Goal: Transaction & Acquisition: Purchase product/service

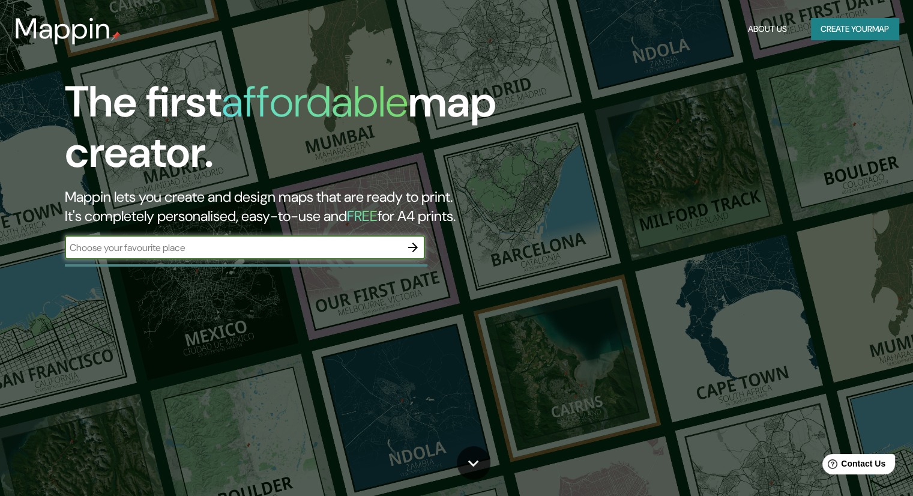
click at [255, 243] on input "text" at bounding box center [233, 248] width 336 height 14
type input "[PERSON_NAME]"
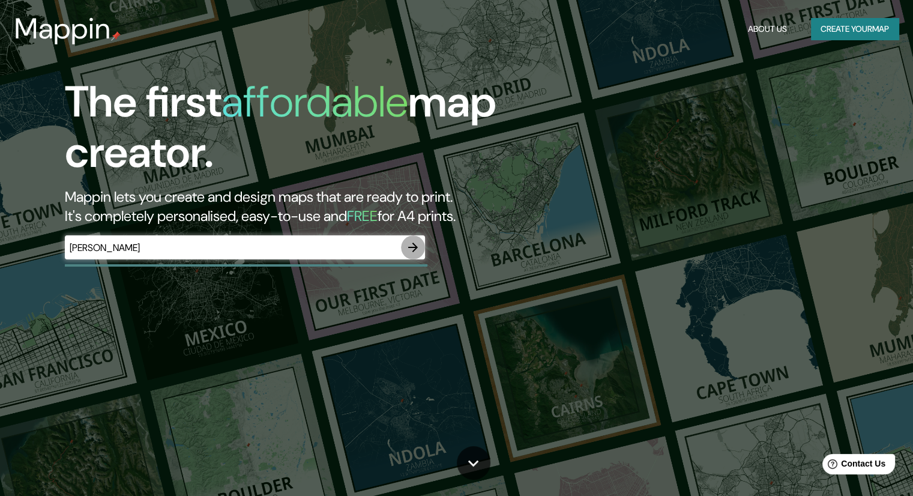
click at [419, 243] on icon "button" at bounding box center [413, 247] width 14 height 14
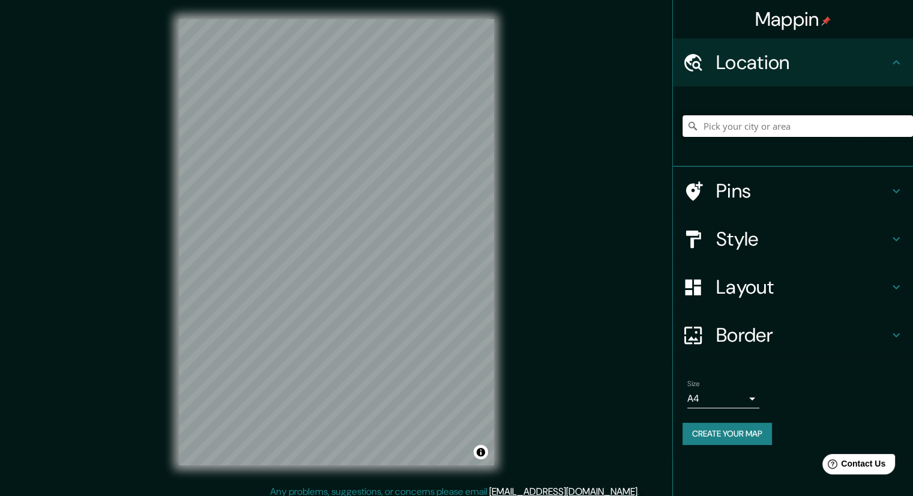
click at [754, 119] on input "Pick your city or area" at bounding box center [798, 126] width 231 height 22
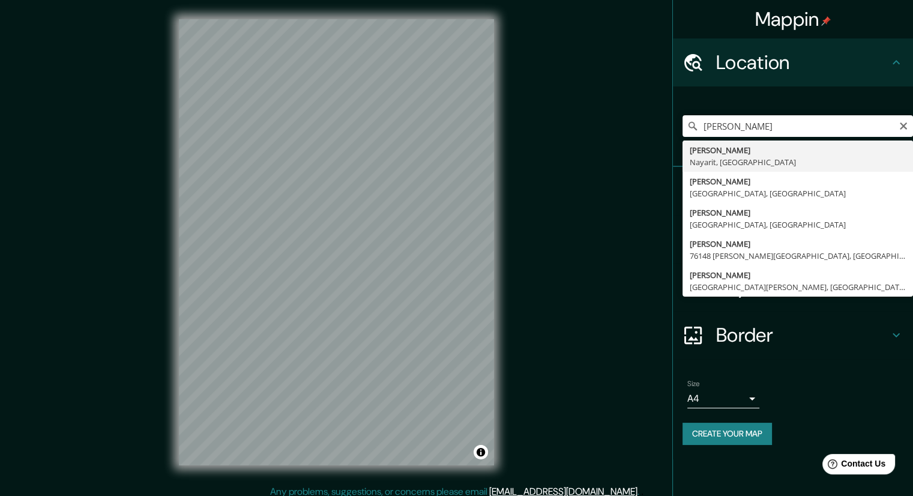
type input "[PERSON_NAME], [GEOGRAPHIC_DATA], [GEOGRAPHIC_DATA]"
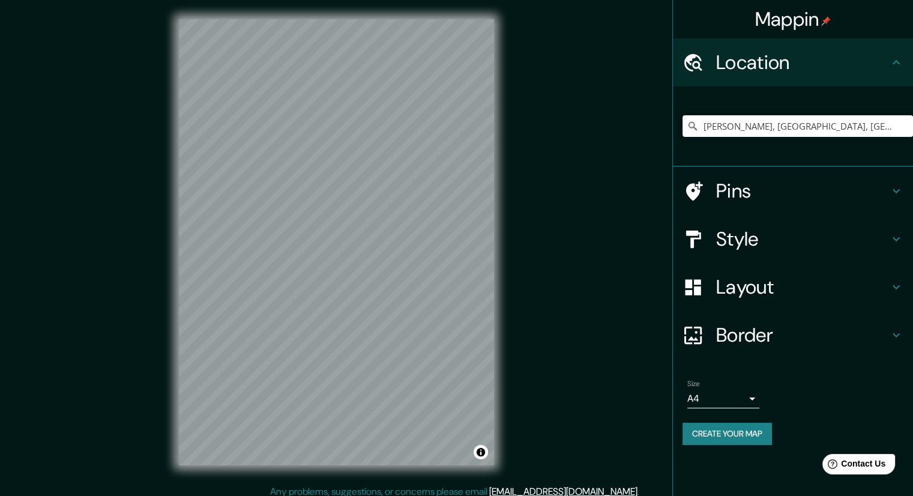
click at [900, 234] on icon at bounding box center [896, 239] width 14 height 14
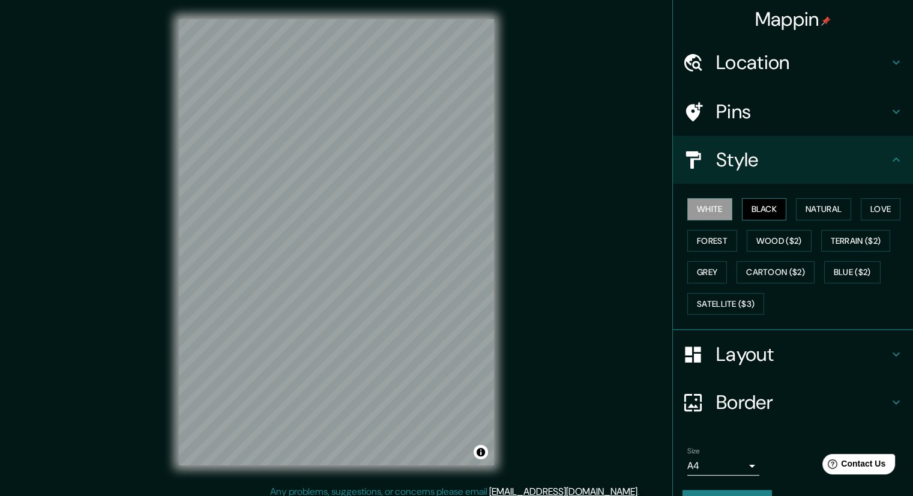
click at [771, 210] on button "Black" at bounding box center [764, 209] width 45 height 22
click at [820, 210] on button "Natural" at bounding box center [823, 209] width 55 height 22
click at [737, 465] on body "Mappin Location [GEOGRAPHIC_DATA] Ixcuintla, [GEOGRAPHIC_DATA], [GEOGRAPHIC_DAT…" at bounding box center [456, 248] width 913 height 496
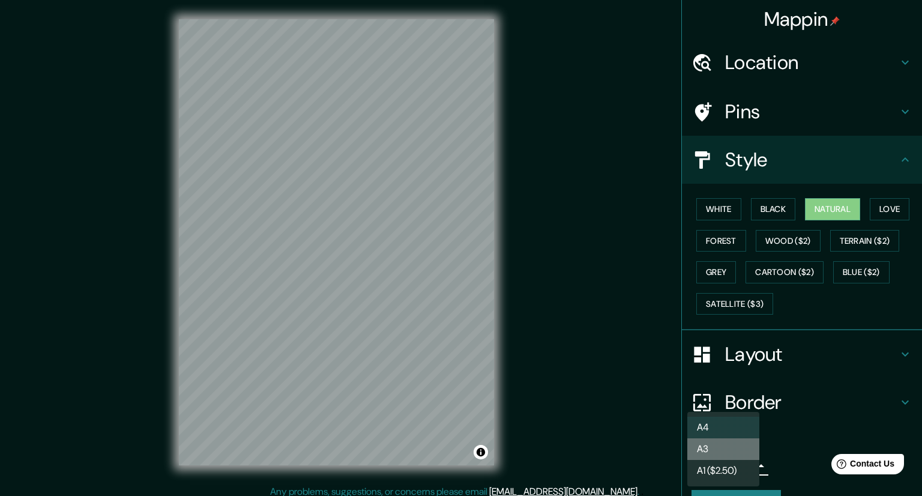
click at [730, 452] on li "A3" at bounding box center [724, 449] width 72 height 22
click at [743, 468] on body "Mappin Location [GEOGRAPHIC_DATA] Ixcuintla, [GEOGRAPHIC_DATA], [GEOGRAPHIC_DAT…" at bounding box center [461, 248] width 922 height 496
click at [737, 434] on li "A4" at bounding box center [724, 428] width 72 height 22
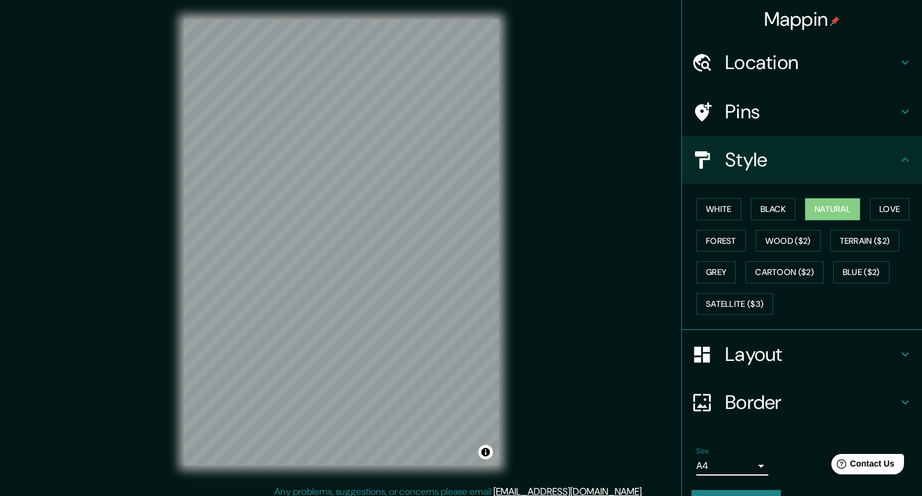
click at [727, 466] on body "Mappin Location [GEOGRAPHIC_DATA] Ixcuintla, [GEOGRAPHIC_DATA], [GEOGRAPHIC_DAT…" at bounding box center [461, 248] width 922 height 496
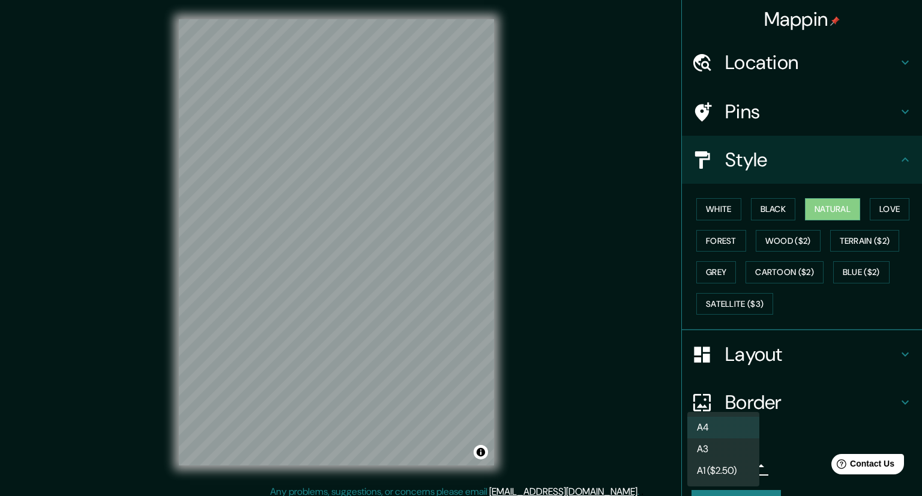
click at [725, 447] on li "A3" at bounding box center [724, 449] width 72 height 22
click at [745, 461] on body "Mappin Location [GEOGRAPHIC_DATA] Ixcuintla, [GEOGRAPHIC_DATA], [GEOGRAPHIC_DAT…" at bounding box center [461, 248] width 922 height 496
click at [742, 433] on li "A4" at bounding box center [724, 428] width 72 height 22
type input "single"
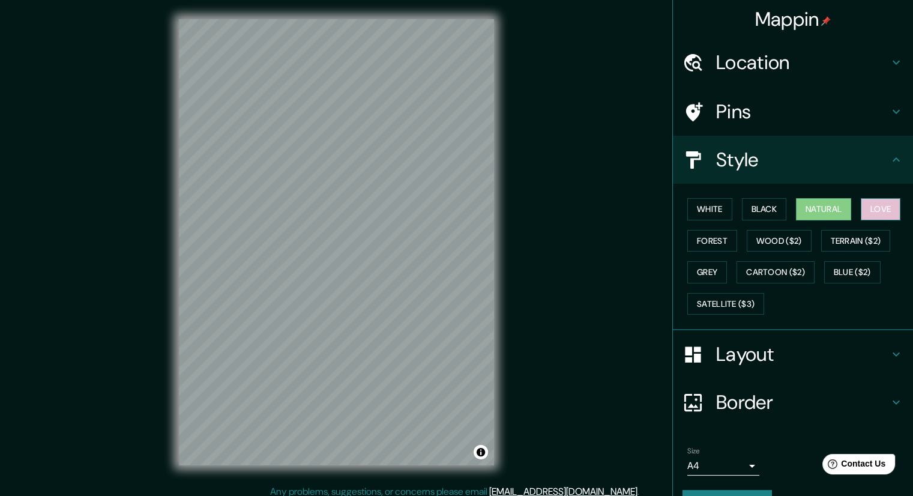
click at [873, 208] on button "Love" at bounding box center [881, 209] width 40 height 22
click at [704, 246] on button "Forest" at bounding box center [713, 241] width 50 height 22
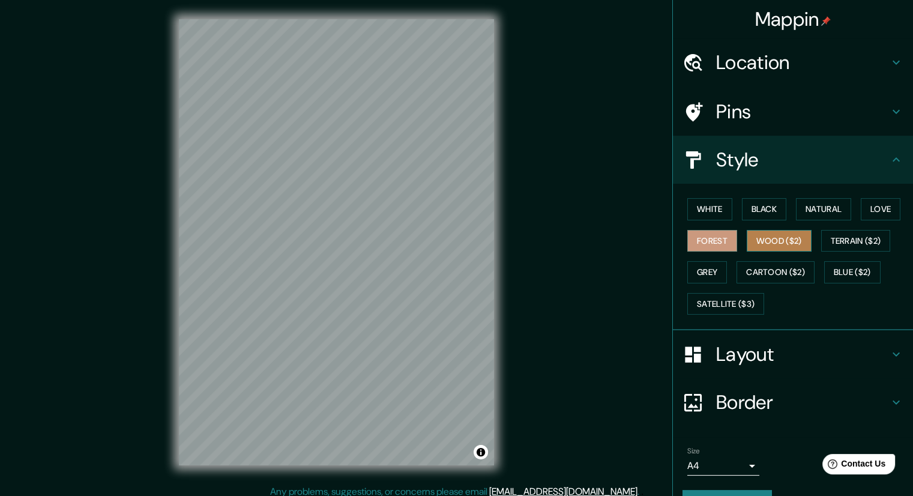
click at [749, 239] on button "Wood ($2)" at bounding box center [779, 241] width 65 height 22
click at [833, 232] on button "Terrain ($2)" at bounding box center [856, 241] width 70 height 22
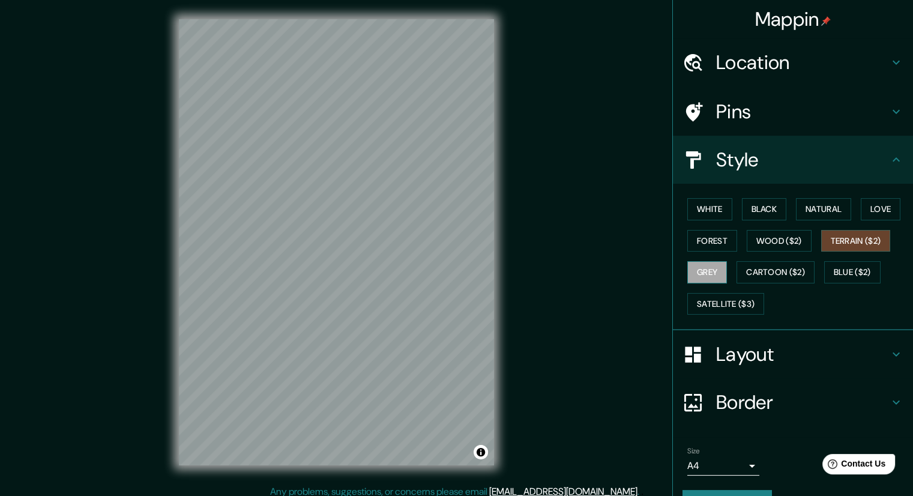
click at [698, 275] on button "Grey" at bounding box center [708, 272] width 40 height 22
click at [752, 265] on button "Cartoon ($2)" at bounding box center [776, 272] width 78 height 22
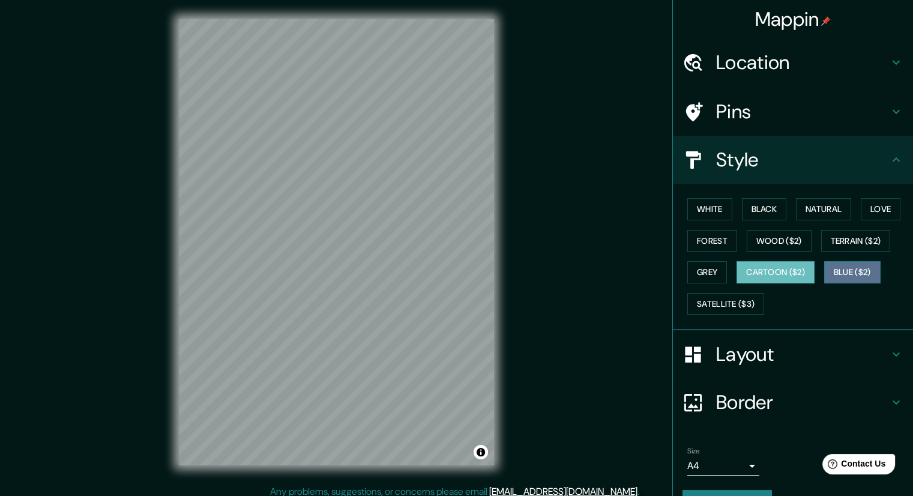
click at [850, 272] on button "Blue ($2)" at bounding box center [852, 272] width 56 height 22
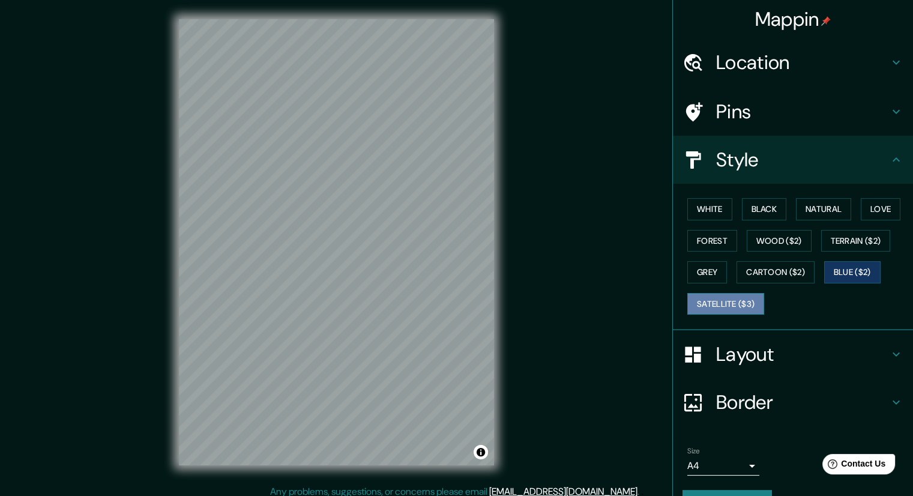
click at [728, 303] on button "Satellite ($3)" at bounding box center [726, 304] width 77 height 22
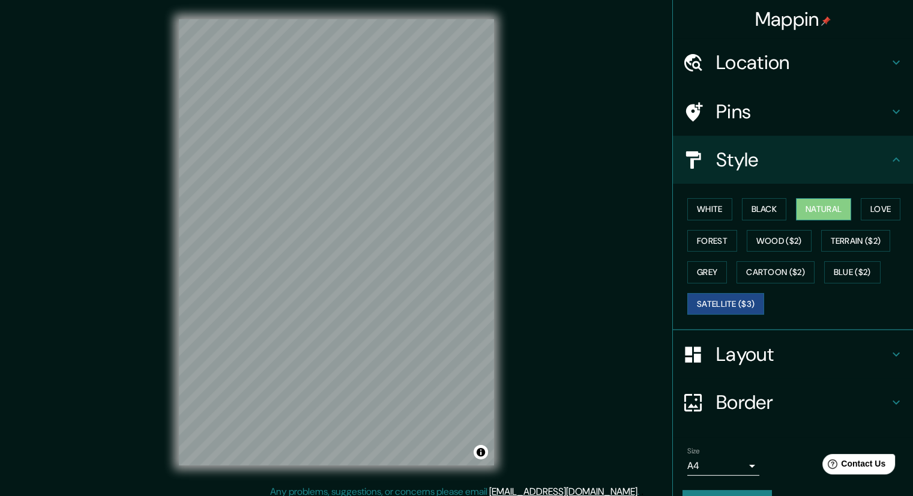
click at [824, 205] on button "Natural" at bounding box center [823, 209] width 55 height 22
click at [752, 213] on button "Black" at bounding box center [764, 209] width 45 height 22
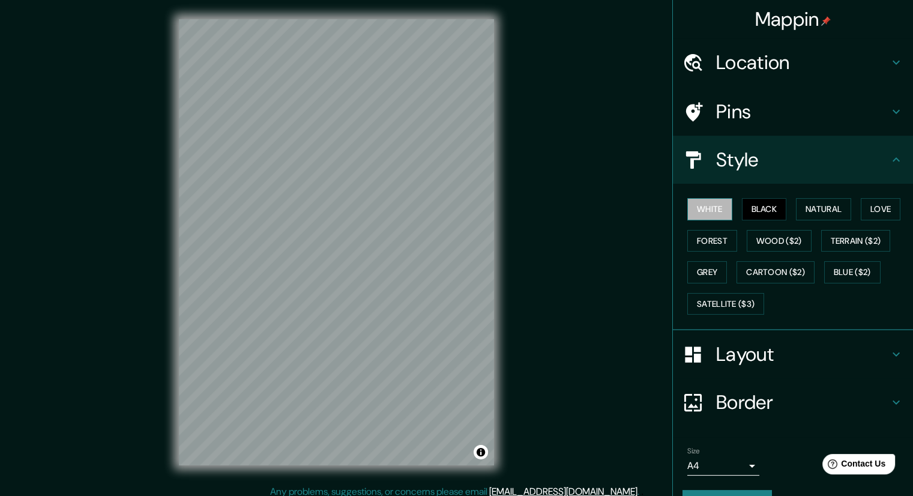
click at [709, 205] on button "White" at bounding box center [710, 209] width 45 height 22
click at [879, 163] on h4 "Style" at bounding box center [802, 160] width 173 height 24
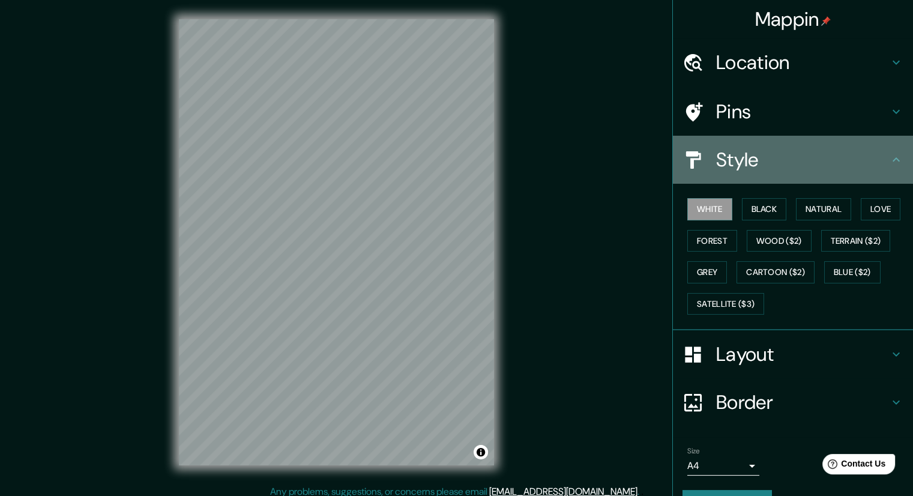
click at [889, 156] on icon at bounding box center [896, 160] width 14 height 14
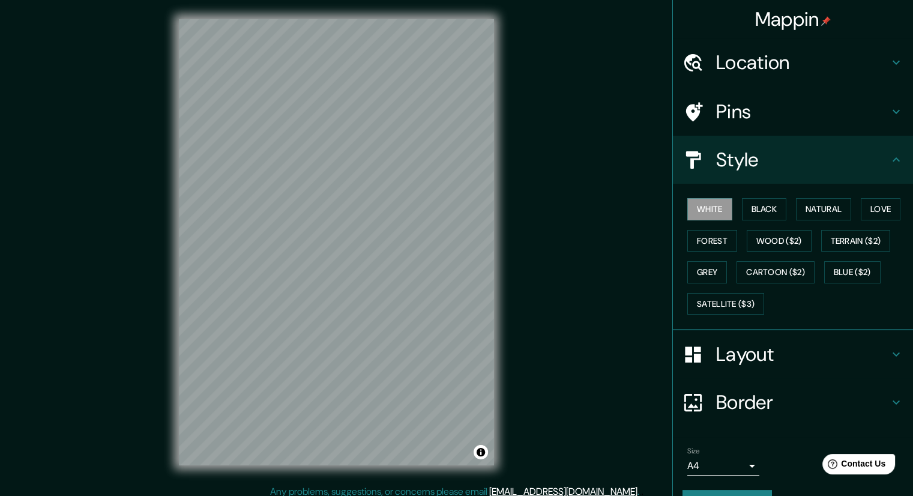
click at [871, 351] on h4 "Layout" at bounding box center [802, 354] width 173 height 24
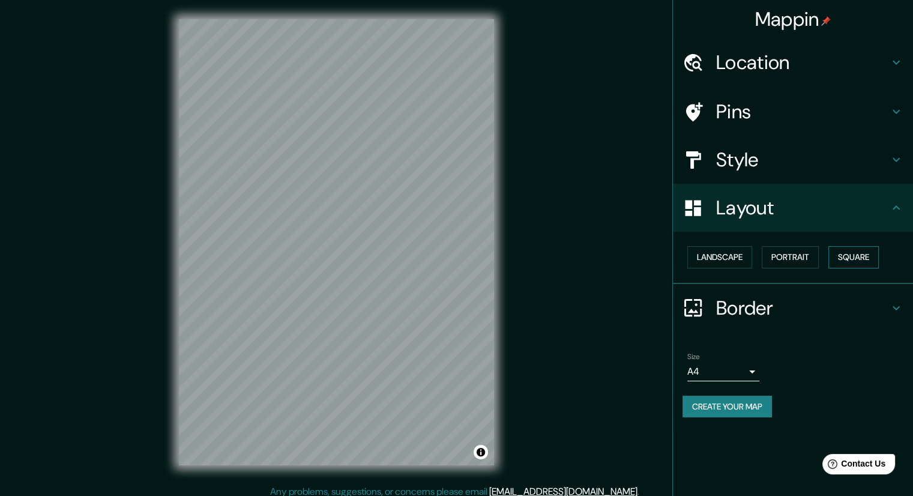
click at [861, 255] on button "Square" at bounding box center [854, 257] width 50 height 22
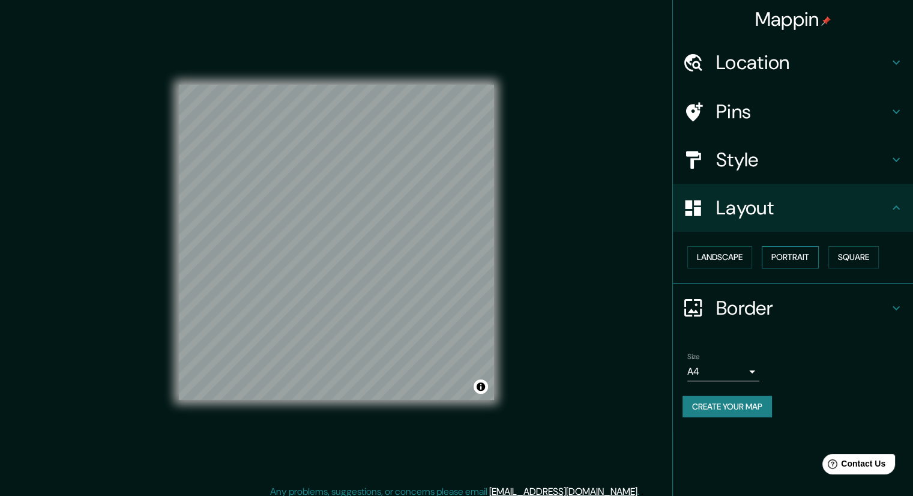
click at [798, 257] on button "Portrait" at bounding box center [790, 257] width 57 height 22
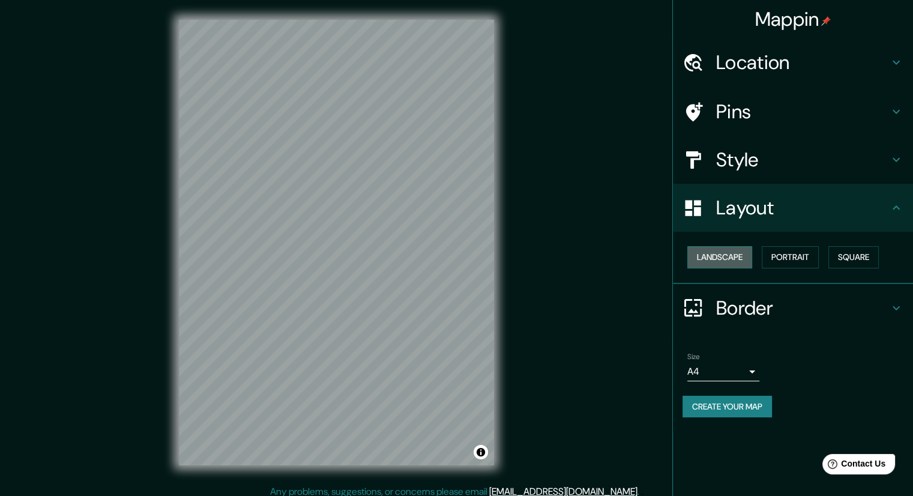
click at [733, 263] on button "Landscape" at bounding box center [720, 257] width 65 height 22
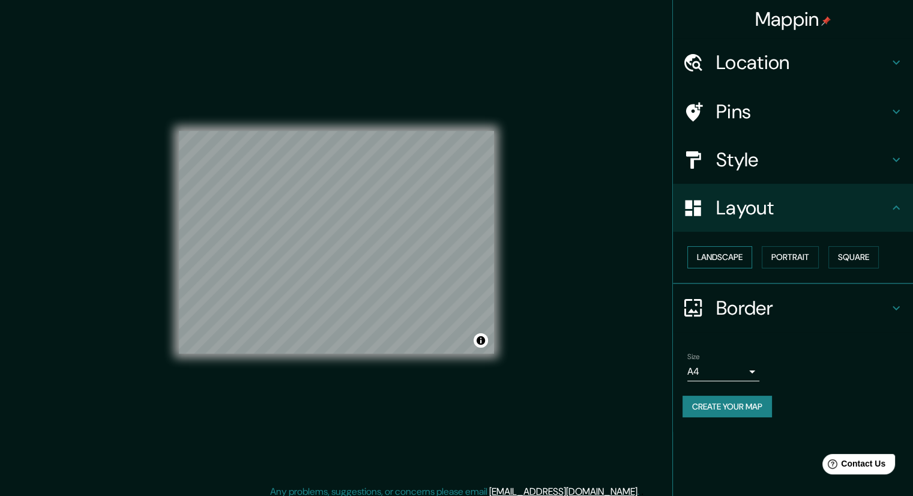
click at [741, 264] on button "Landscape" at bounding box center [720, 257] width 65 height 22
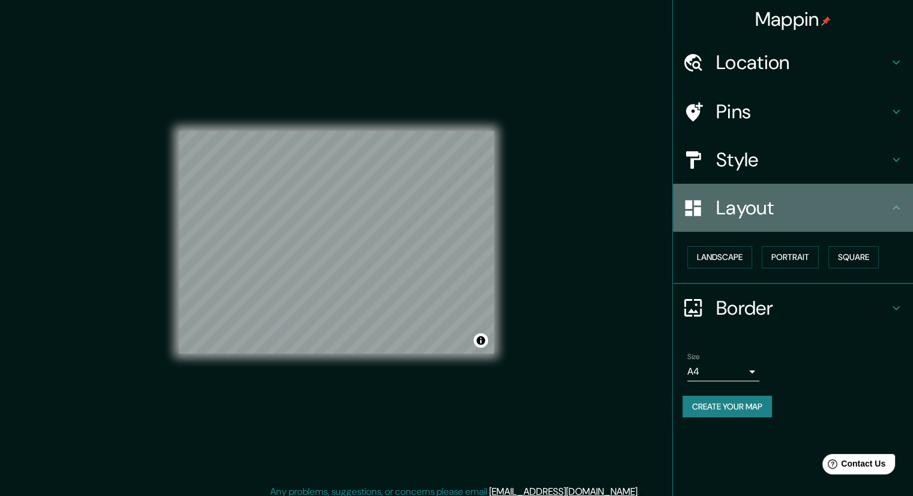
click at [854, 226] on div "Layout" at bounding box center [793, 208] width 240 height 48
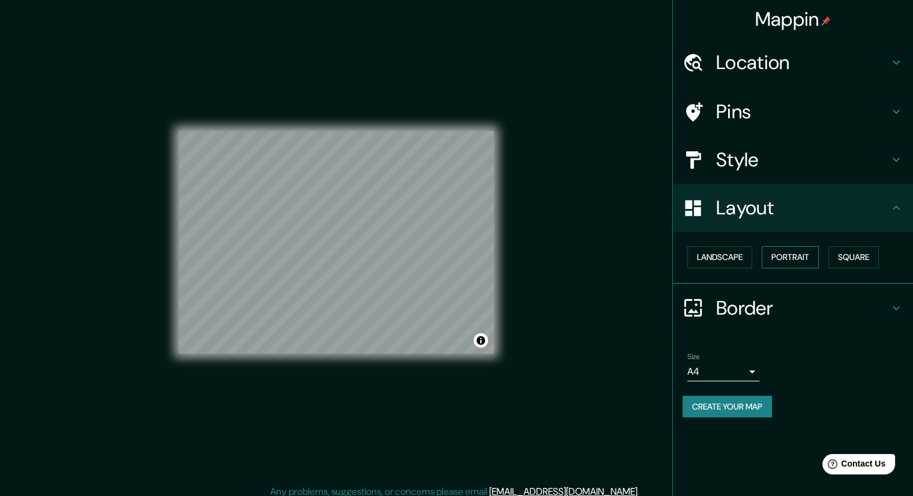
click at [800, 258] on button "Portrait" at bounding box center [790, 257] width 57 height 22
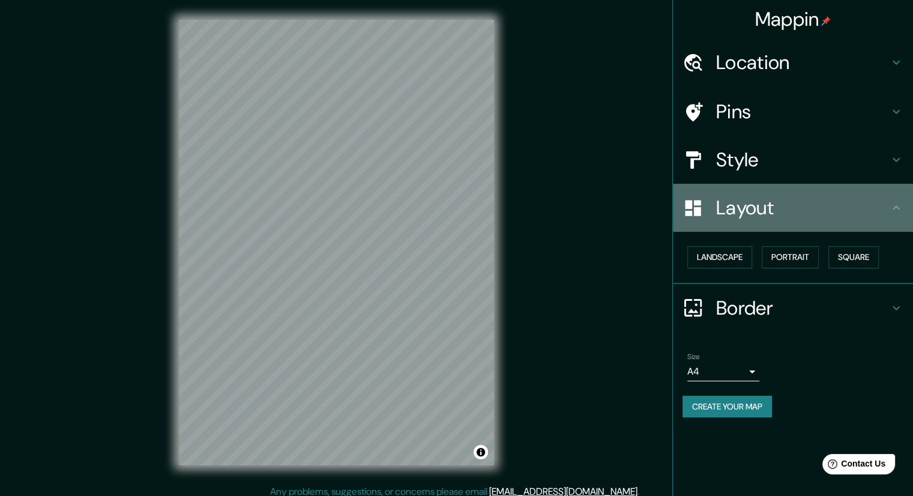
click at [889, 210] on div "Layout" at bounding box center [793, 208] width 240 height 48
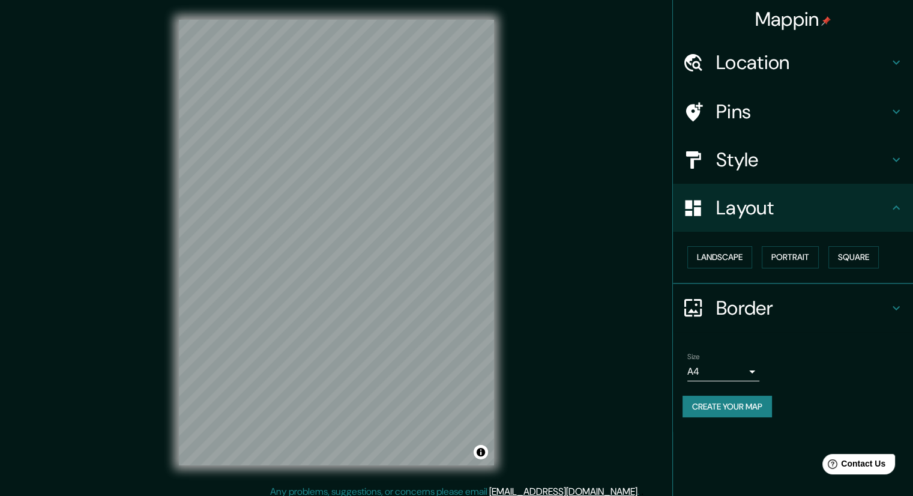
click at [895, 312] on icon at bounding box center [896, 308] width 14 height 14
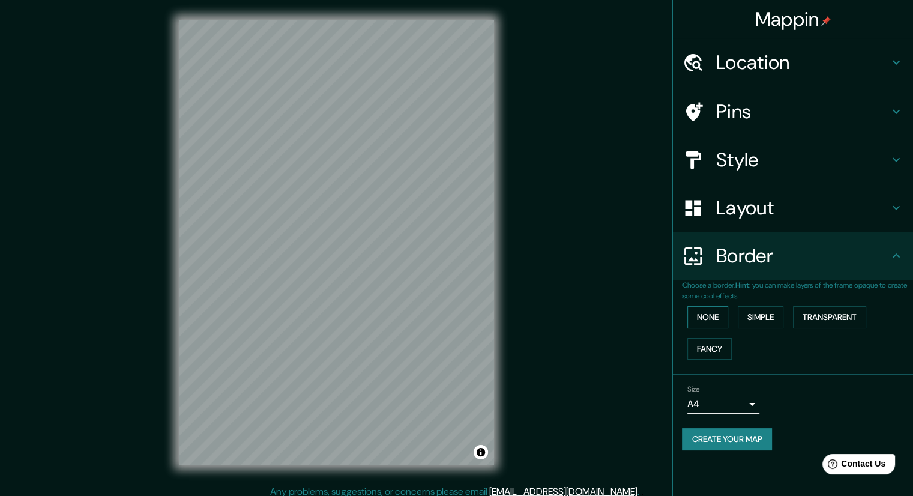
click at [709, 320] on button "None" at bounding box center [708, 317] width 41 height 22
click at [754, 314] on button "Simple" at bounding box center [761, 317] width 46 height 22
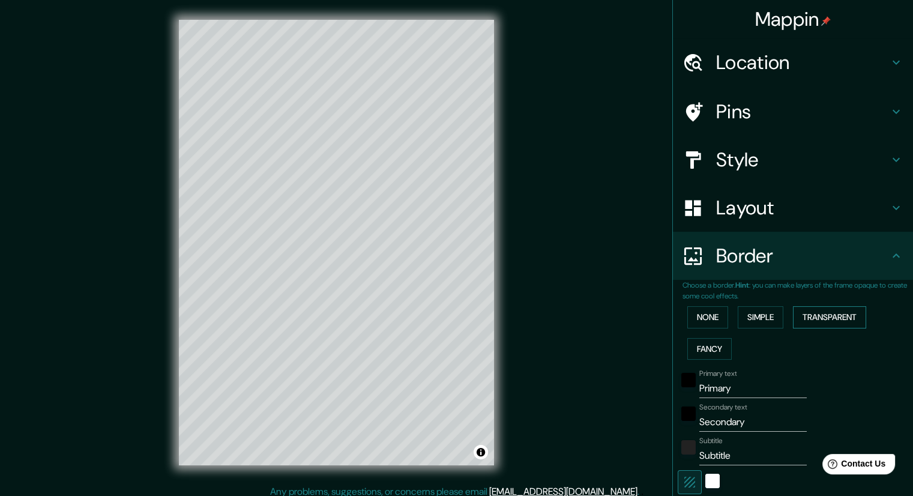
click at [821, 313] on button "Transparent" at bounding box center [829, 317] width 73 height 22
click at [692, 355] on button "Fancy" at bounding box center [710, 349] width 44 height 22
click at [715, 309] on button "None" at bounding box center [708, 317] width 41 height 22
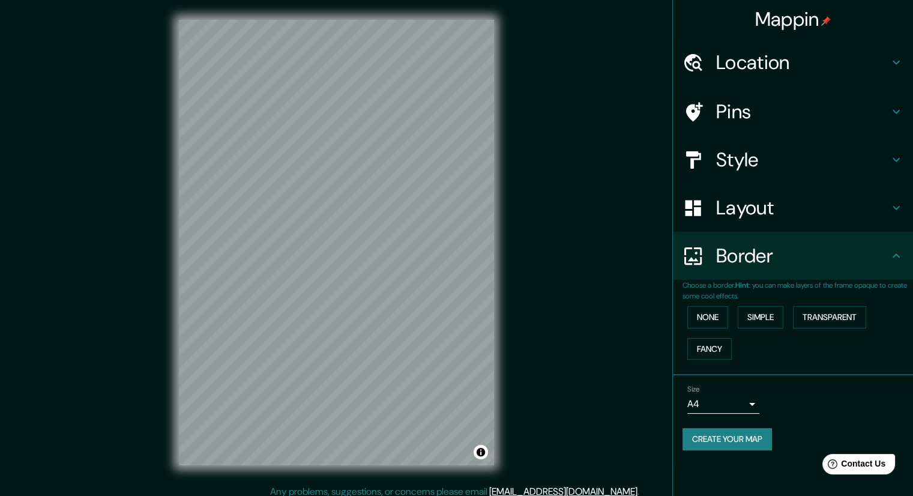
click at [891, 269] on div "Border" at bounding box center [793, 256] width 240 height 48
click at [891, 265] on div "Border" at bounding box center [793, 256] width 240 height 48
click at [753, 169] on h4 "Style" at bounding box center [802, 160] width 173 height 24
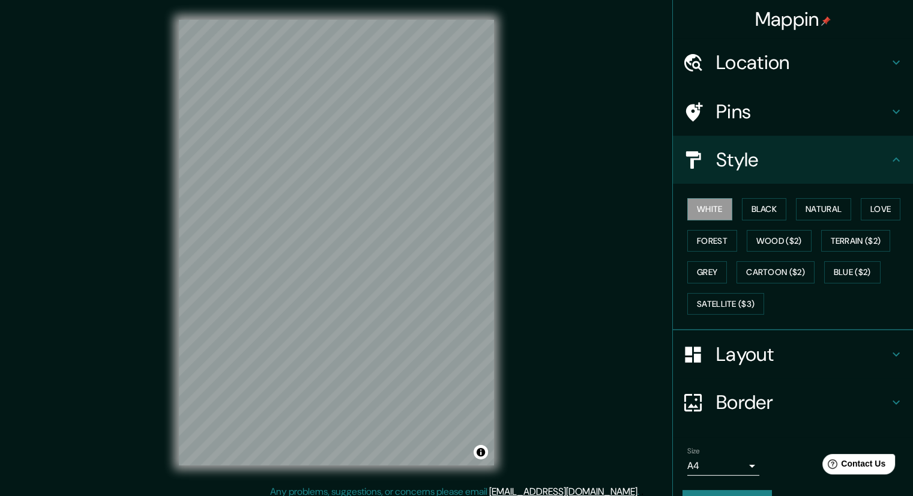
click at [870, 151] on h4 "Style" at bounding box center [802, 160] width 173 height 24
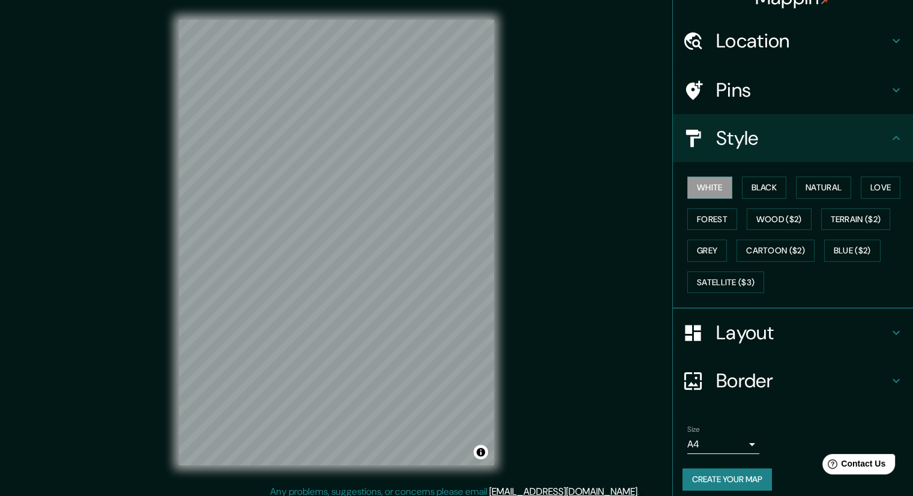
scroll to position [29, 0]
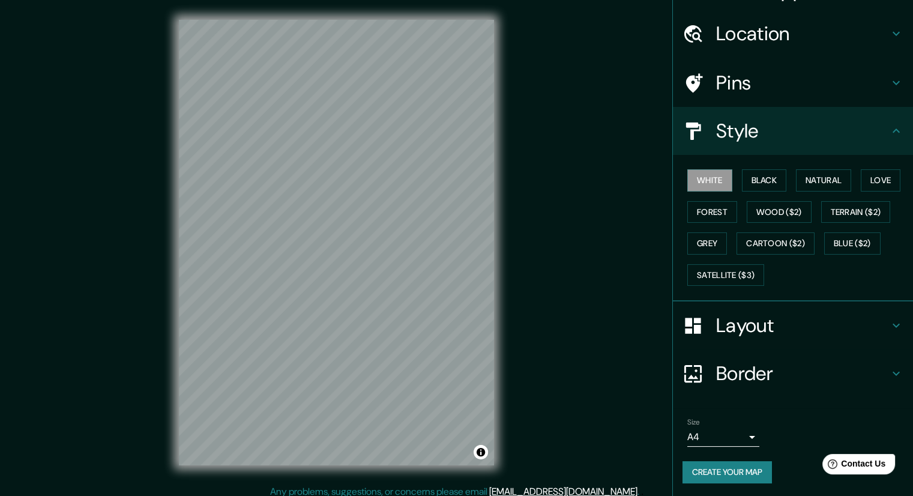
click at [736, 471] on button "Create your map" at bounding box center [727, 472] width 89 height 22
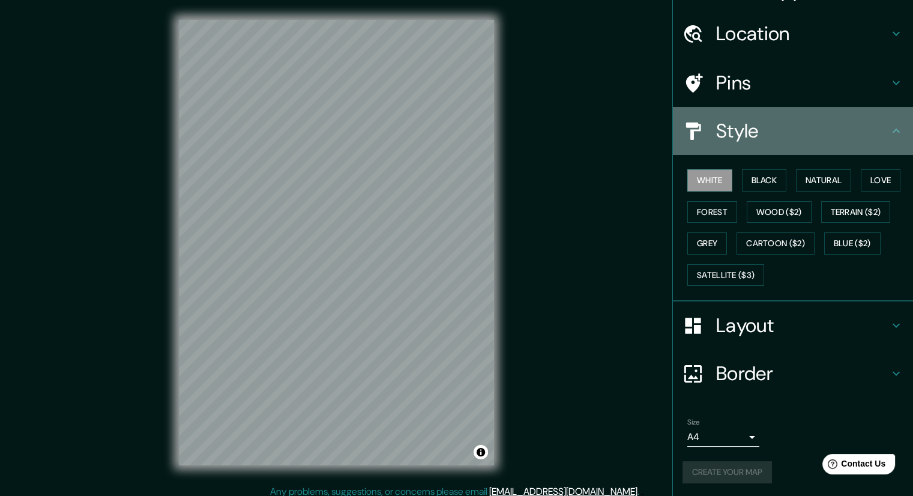
click at [888, 142] on div "Style" at bounding box center [793, 131] width 240 height 48
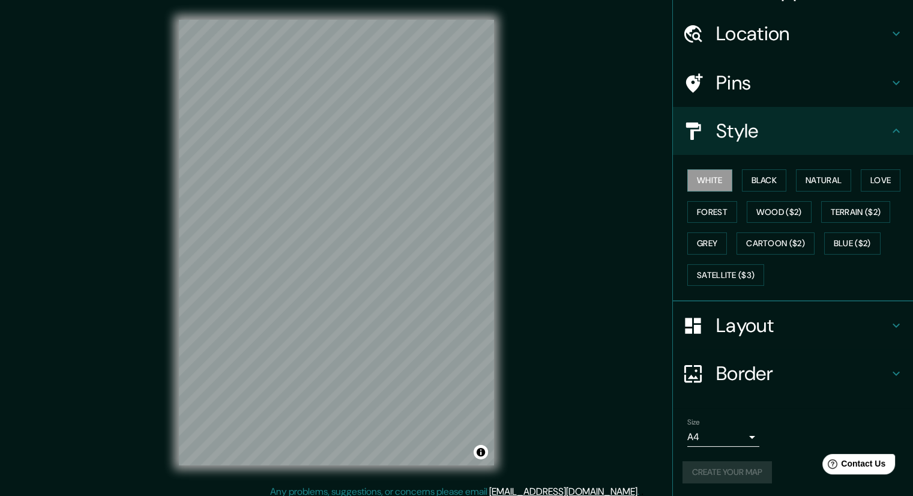
click at [889, 133] on icon at bounding box center [896, 131] width 14 height 14
click at [723, 476] on button "Create your map" at bounding box center [727, 472] width 89 height 22
click at [723, 473] on div "Create your map" at bounding box center [793, 472] width 221 height 22
click at [889, 126] on icon at bounding box center [896, 131] width 14 height 14
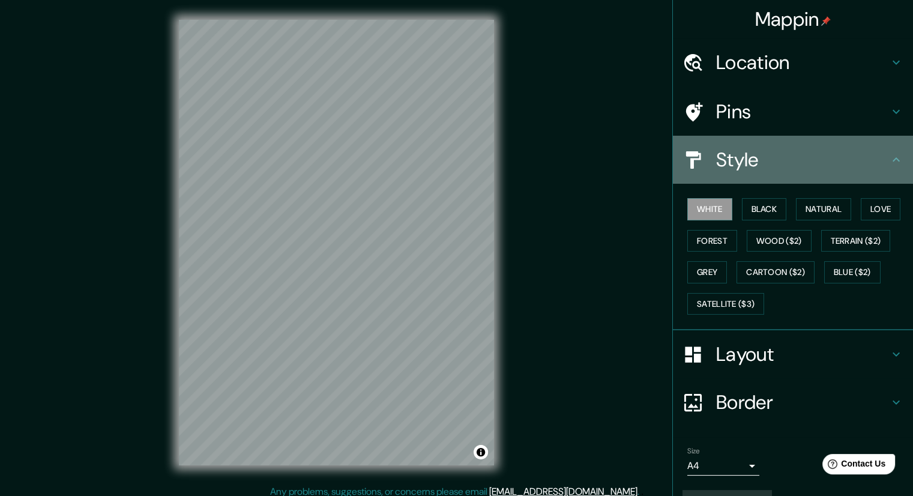
drag, startPoint x: 894, startPoint y: 172, endPoint x: 882, endPoint y: 79, distance: 93.8
click at [894, 169] on div "Style" at bounding box center [793, 160] width 240 height 48
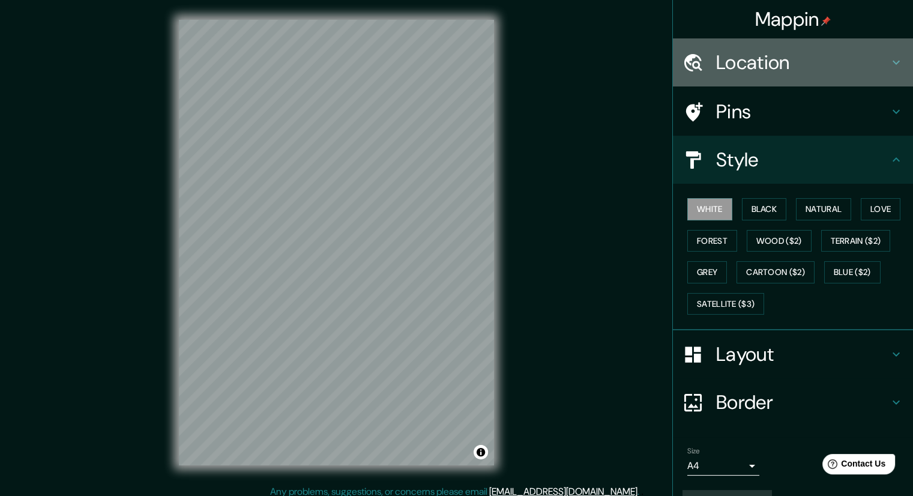
click at [889, 58] on icon at bounding box center [896, 62] width 14 height 14
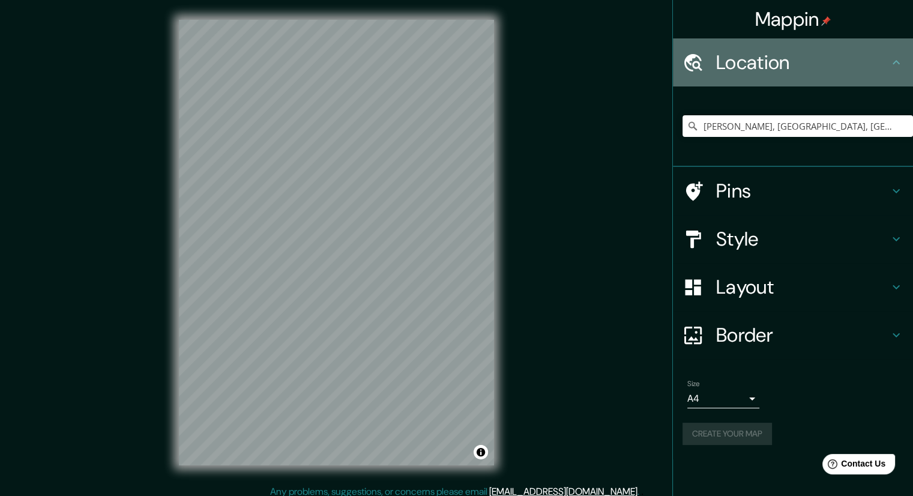
click at [884, 57] on h4 "Location" at bounding box center [802, 62] width 173 height 24
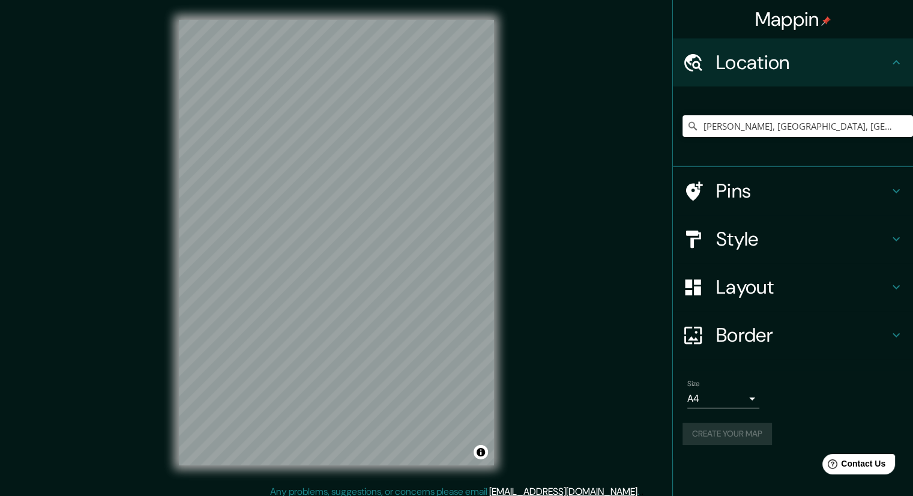
click at [731, 436] on div "Create your map" at bounding box center [793, 434] width 221 height 22
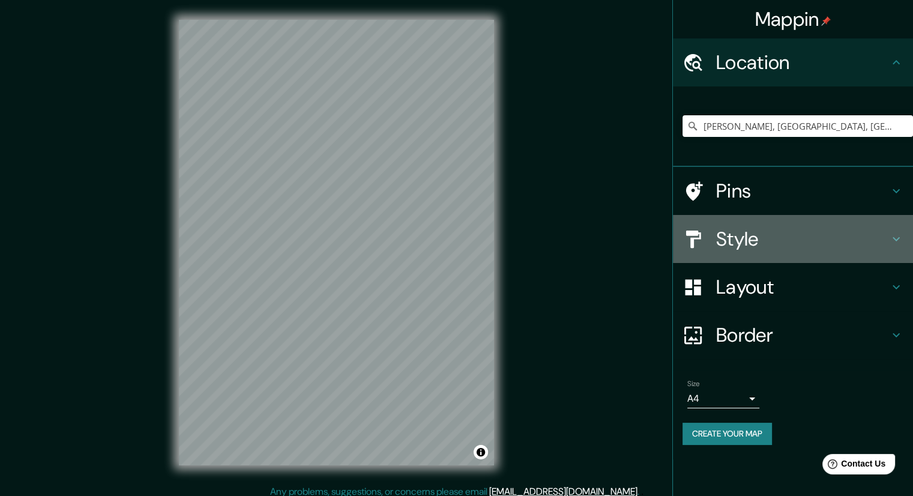
click at [757, 245] on h4 "Style" at bounding box center [802, 239] width 173 height 24
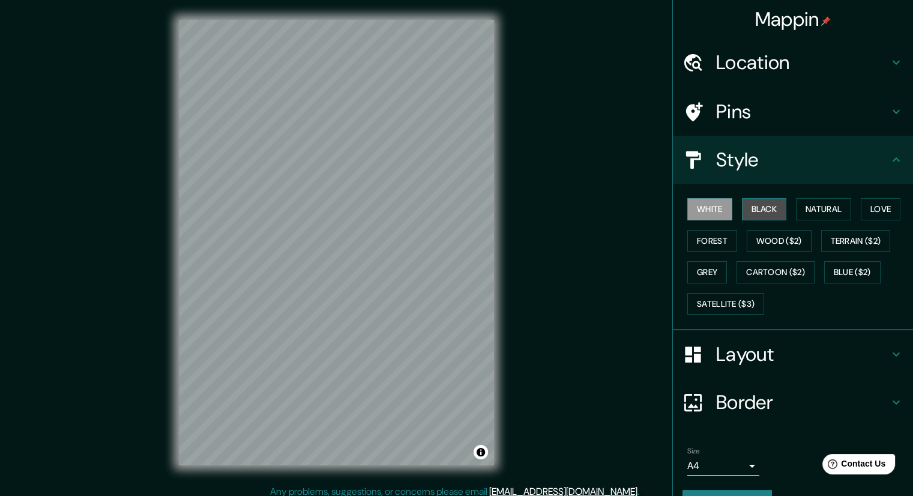
click at [742, 205] on button "Black" at bounding box center [764, 209] width 45 height 22
click at [809, 205] on button "Natural" at bounding box center [823, 209] width 55 height 22
